Goal: Task Accomplishment & Management: Use online tool/utility

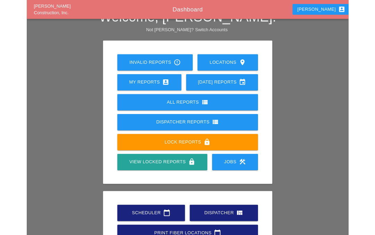
scroll to position [105, 0]
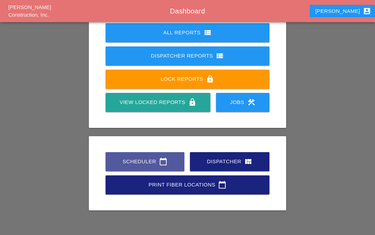
click at [151, 161] on div "Scheduler calendar_today" at bounding box center [145, 161] width 57 height 8
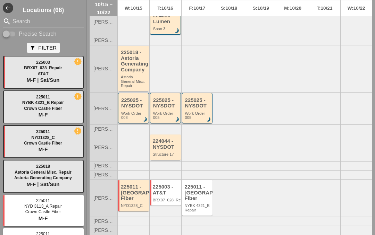
scroll to position [147, 0]
click at [129, 103] on div "225025 - NYSDOT" at bounding box center [134, 102] width 26 height 11
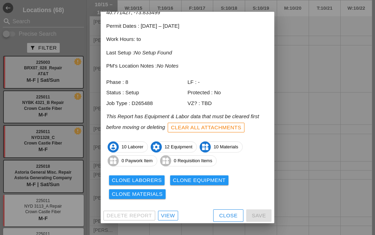
scroll to position [37, 0]
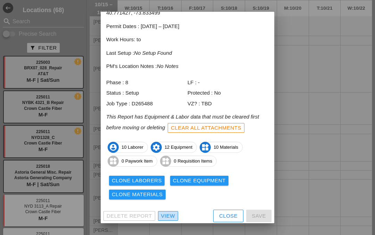
click at [163, 214] on div "View" at bounding box center [168, 216] width 14 height 8
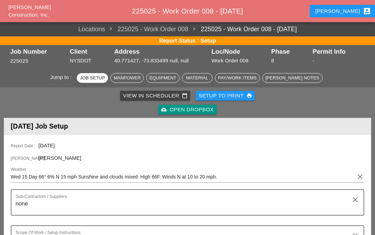
click at [201, 76] on div "Material" at bounding box center [197, 78] width 24 height 7
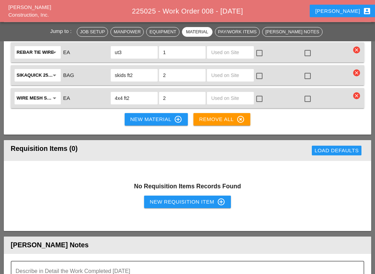
scroll to position [1325, 0]
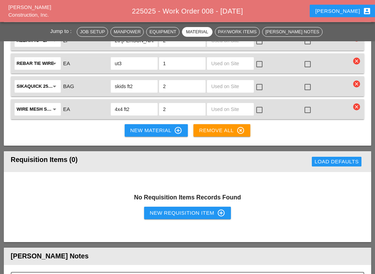
click at [155, 129] on div "New Material control_point" at bounding box center [156, 131] width 52 height 8
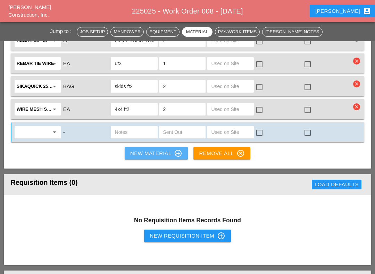
scroll to position [1326, 0]
click at [40, 133] on input "text" at bounding box center [33, 132] width 32 height 11
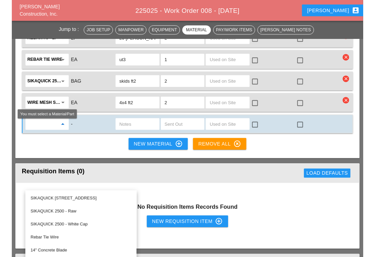
scroll to position [1325, 0]
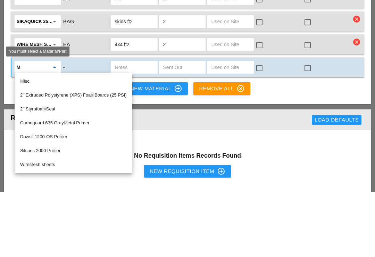
type input "Mi"
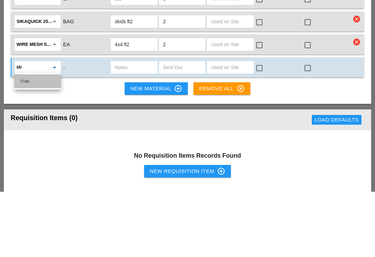
click at [25, 142] on div "Mi sc." at bounding box center [37, 146] width 35 height 8
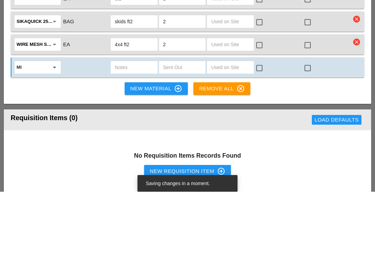
click at [134, 127] on input "text" at bounding box center [134, 132] width 39 height 11
type input "Wire mesh sheet"
click at [186, 127] on input "text" at bounding box center [182, 132] width 39 height 11
type input "1"
click at [228, 127] on input "text" at bounding box center [230, 132] width 39 height 11
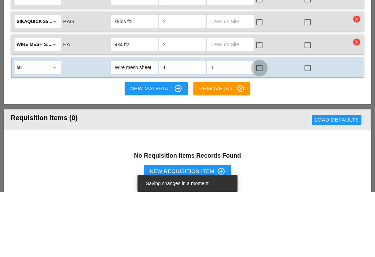
type input "1"
click at [257, 127] on div at bounding box center [259, 133] width 12 height 12
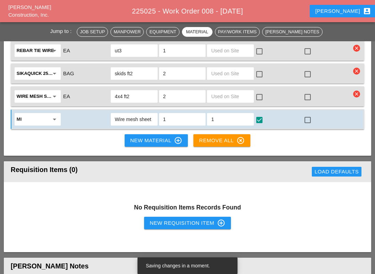
scroll to position [1339, 0]
